Goal: Information Seeking & Learning: Learn about a topic

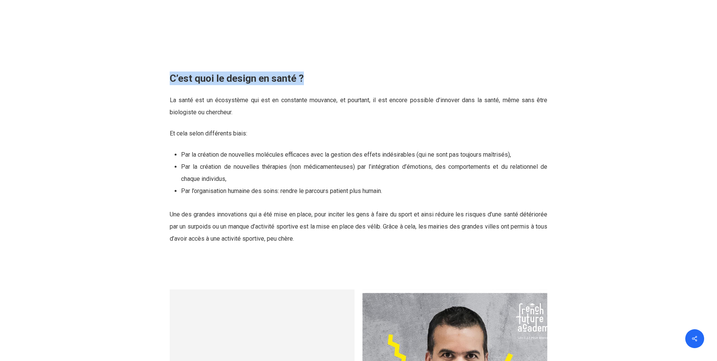
scroll to position [681, 0]
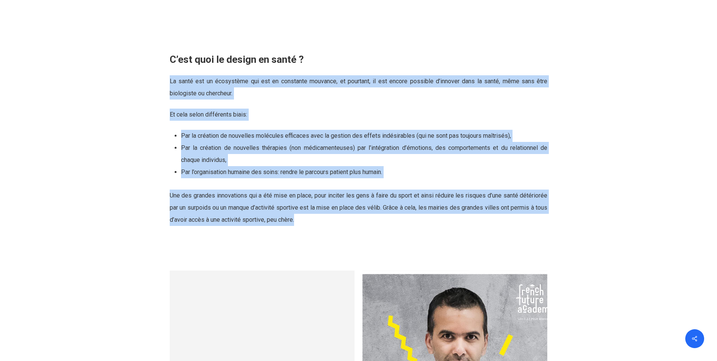
drag, startPoint x: 161, startPoint y: 190, endPoint x: 296, endPoint y: 221, distance: 137.8
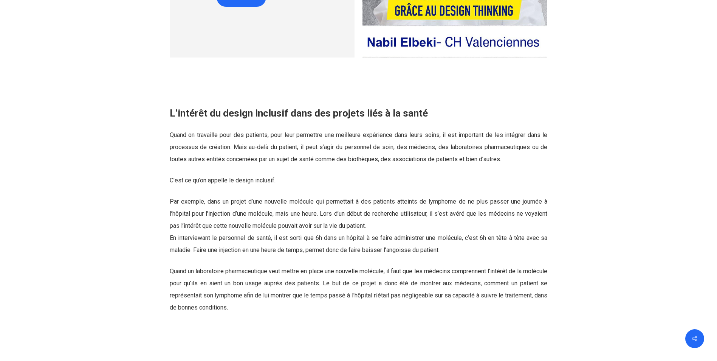
scroll to position [1135, 0]
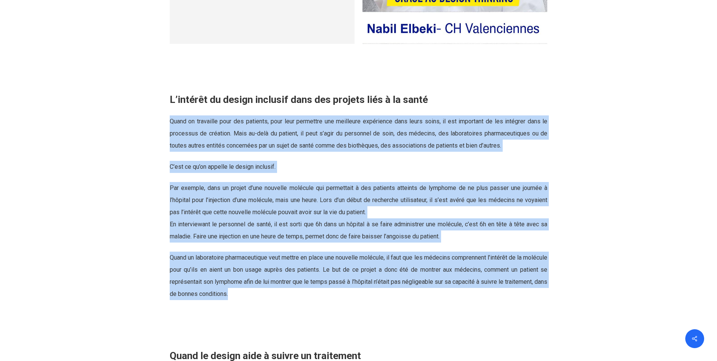
drag, startPoint x: 255, startPoint y: 299, endPoint x: 133, endPoint y: 122, distance: 215.0
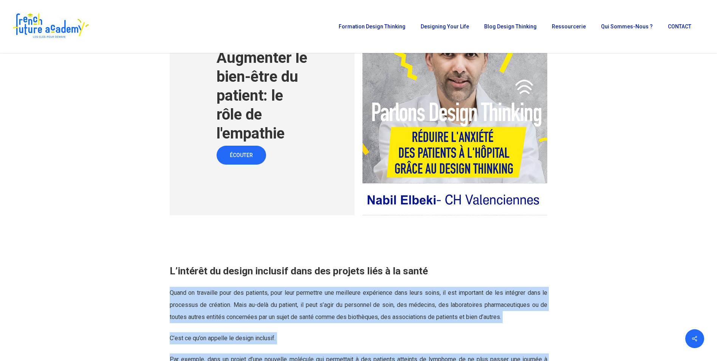
scroll to position [908, 0]
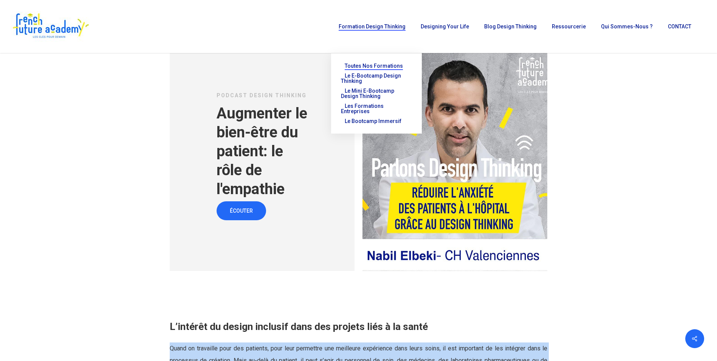
click at [393, 67] on span "Toutes nos formations" at bounding box center [374, 66] width 58 height 6
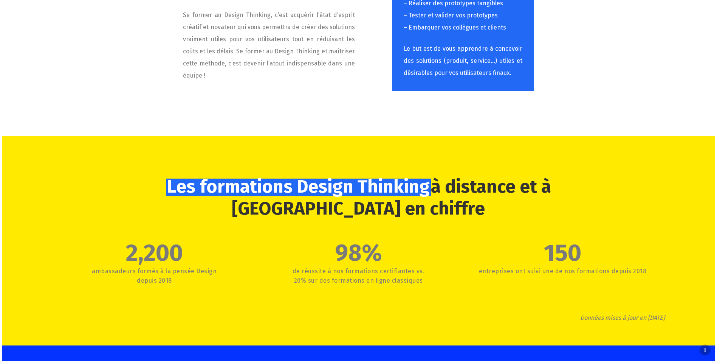
scroll to position [6126, 0]
